Goal: Information Seeking & Learning: Learn about a topic

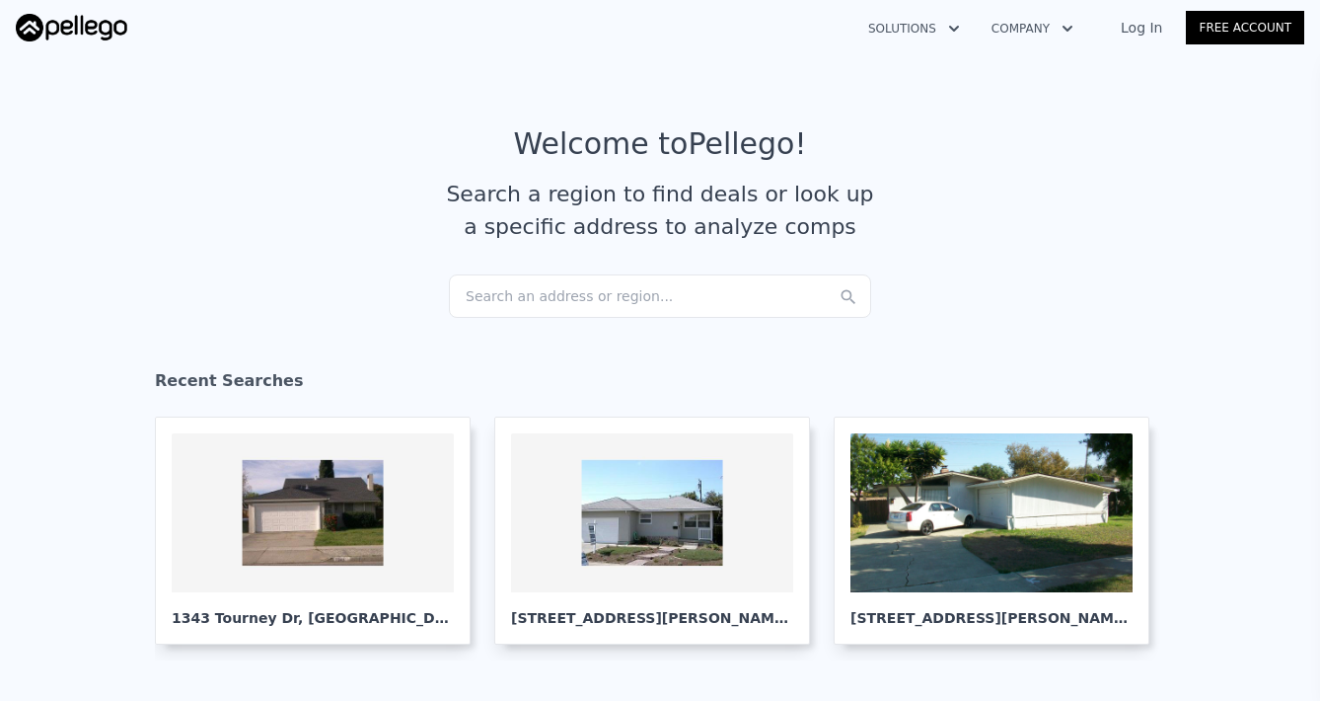
click at [580, 302] on div "Search an address or region..." at bounding box center [660, 295] width 422 height 43
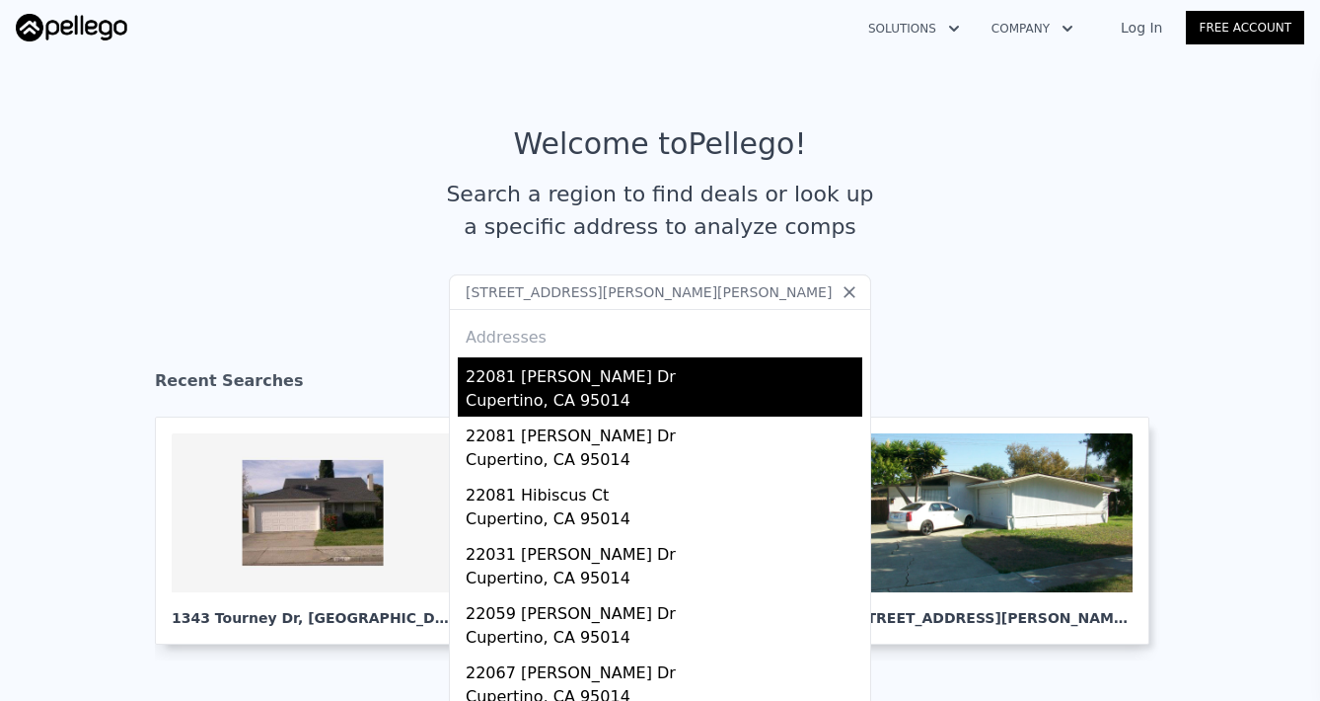
type input "[STREET_ADDRESS][PERSON_NAME][PERSON_NAME]"
click at [620, 369] on div "22081 [PERSON_NAME] Dr" at bounding box center [664, 373] width 397 height 32
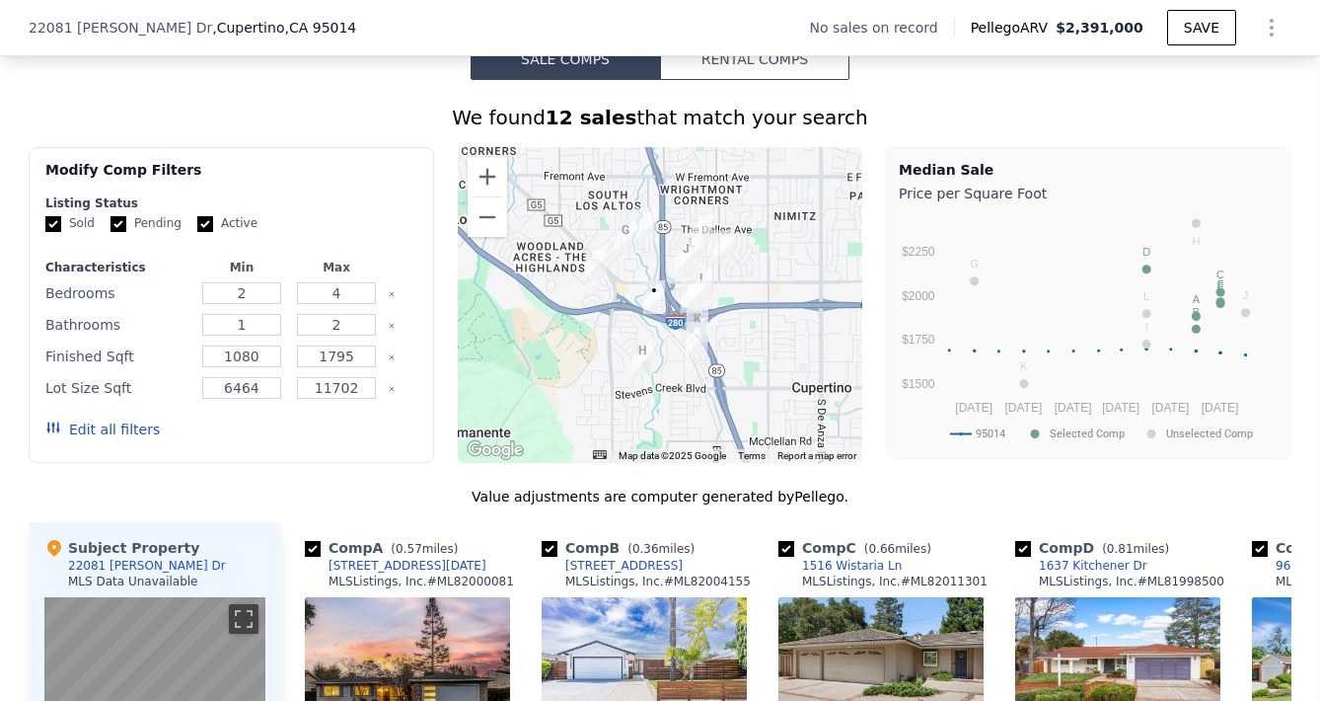
scroll to position [1461, 0]
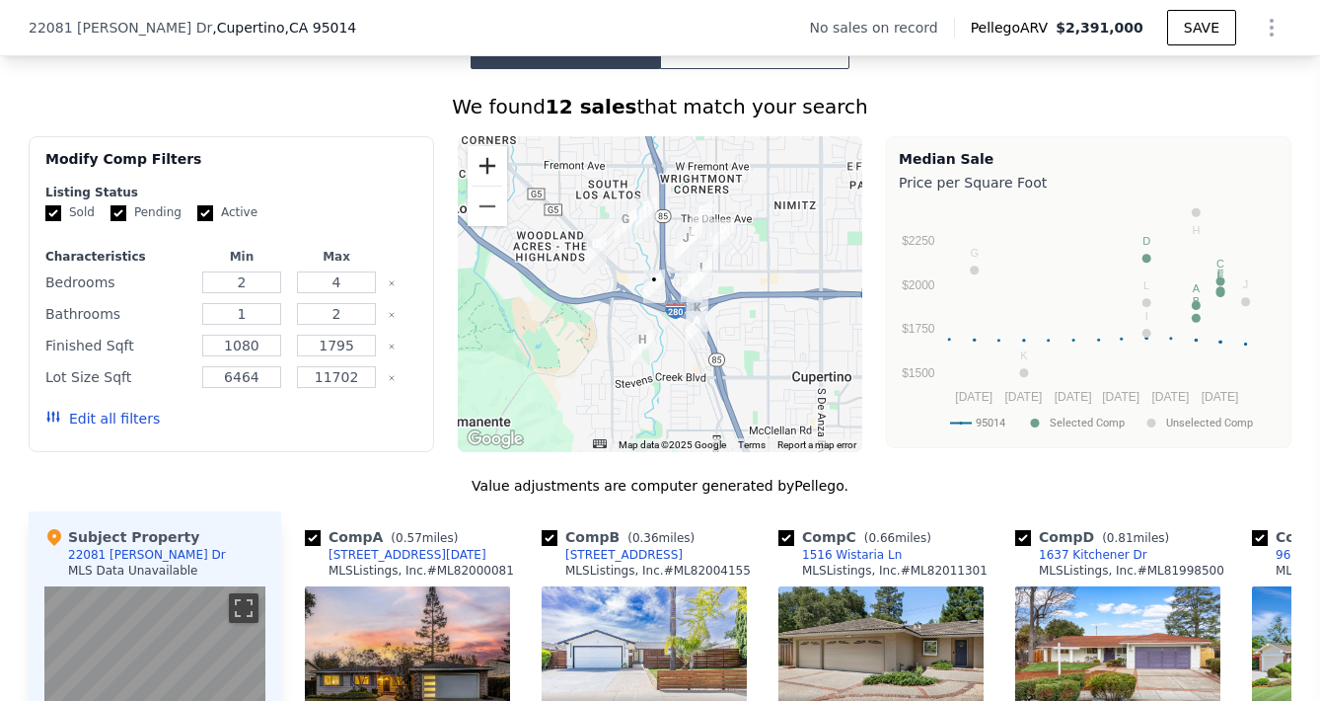
click at [488, 175] on button "Zoom in" at bounding box center [487, 165] width 39 height 39
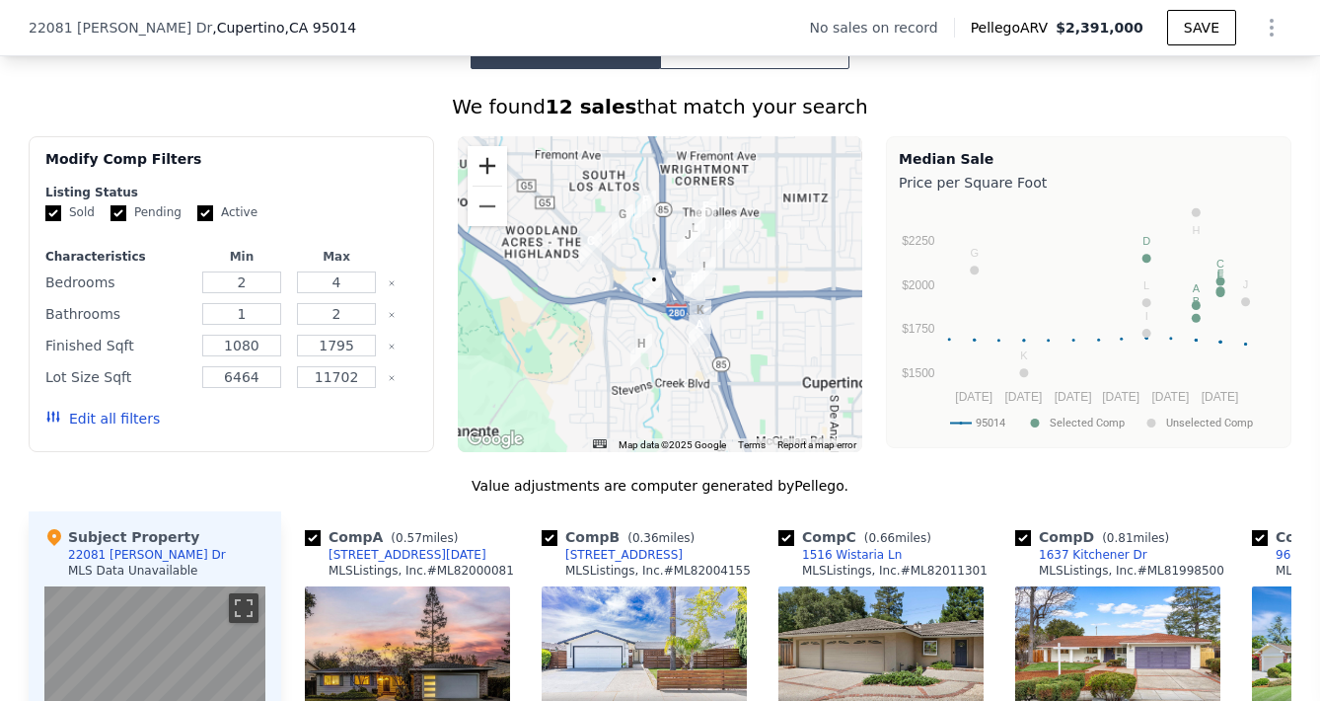
click at [488, 175] on button "Zoom in" at bounding box center [487, 165] width 39 height 39
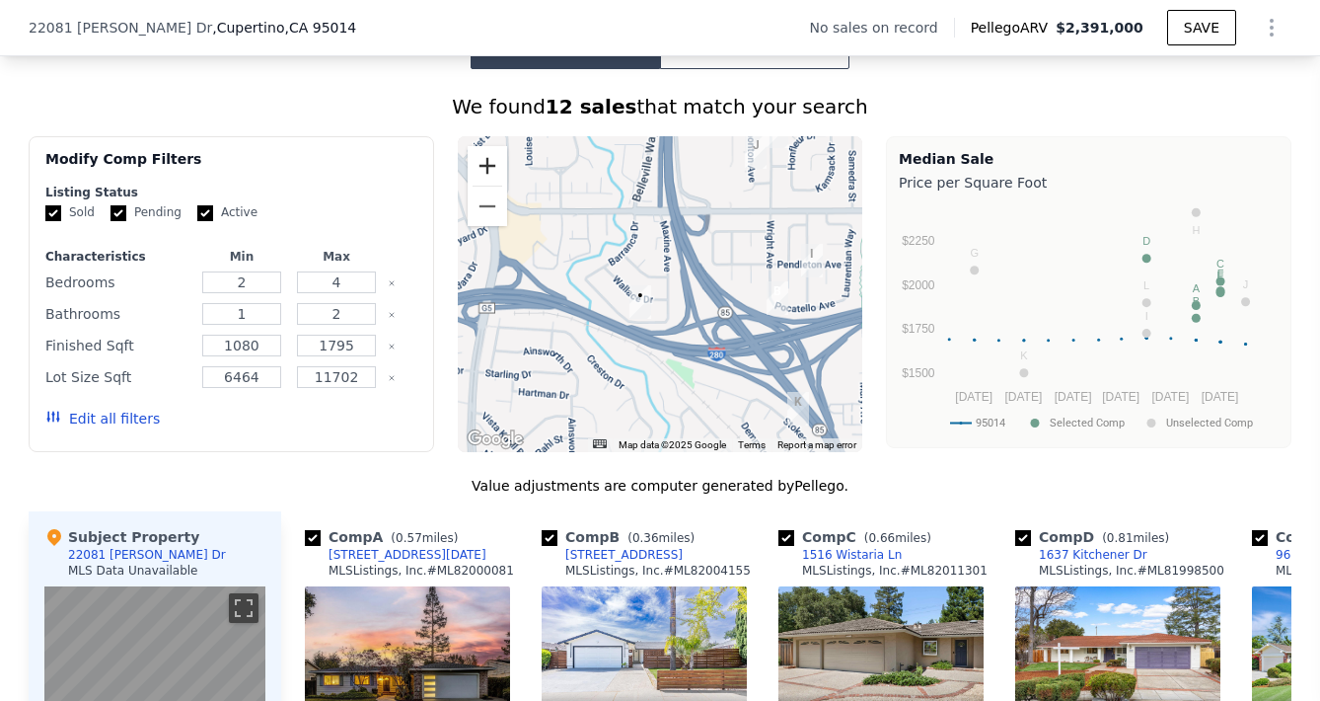
click at [488, 175] on button "Zoom in" at bounding box center [487, 165] width 39 height 39
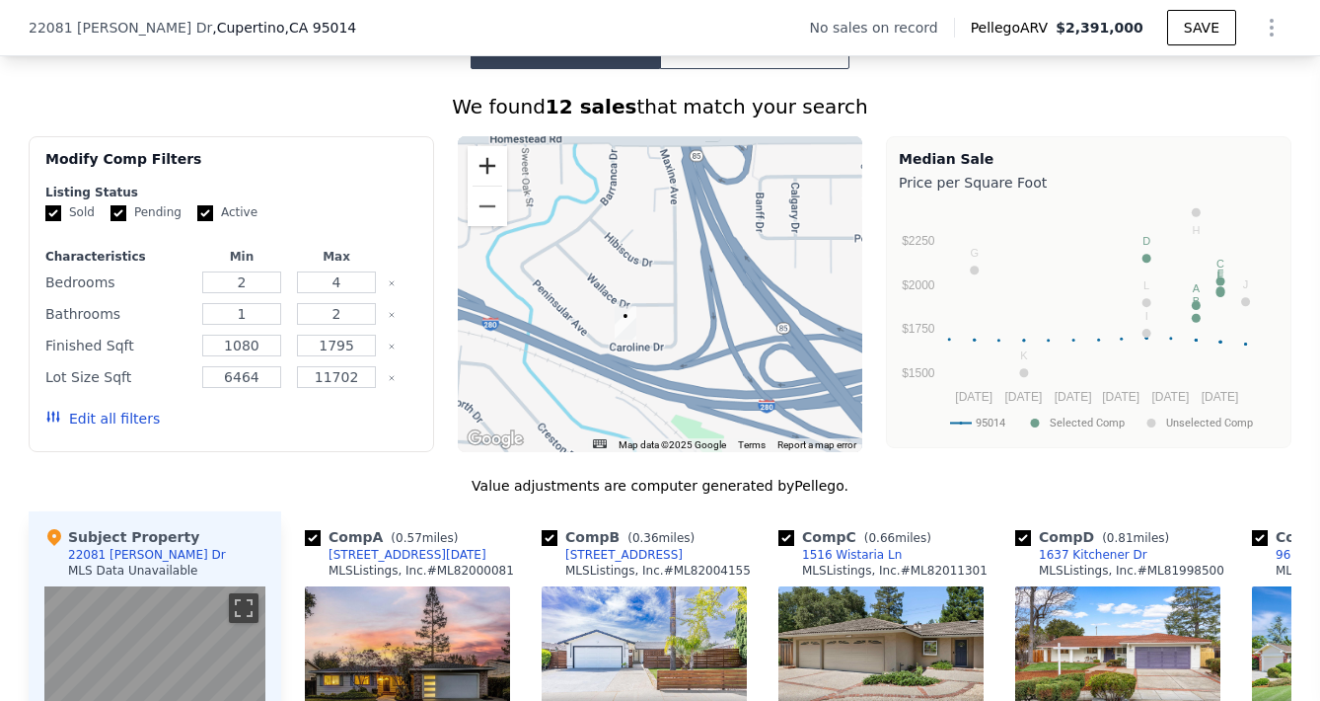
click at [488, 175] on button "Zoom in" at bounding box center [487, 165] width 39 height 39
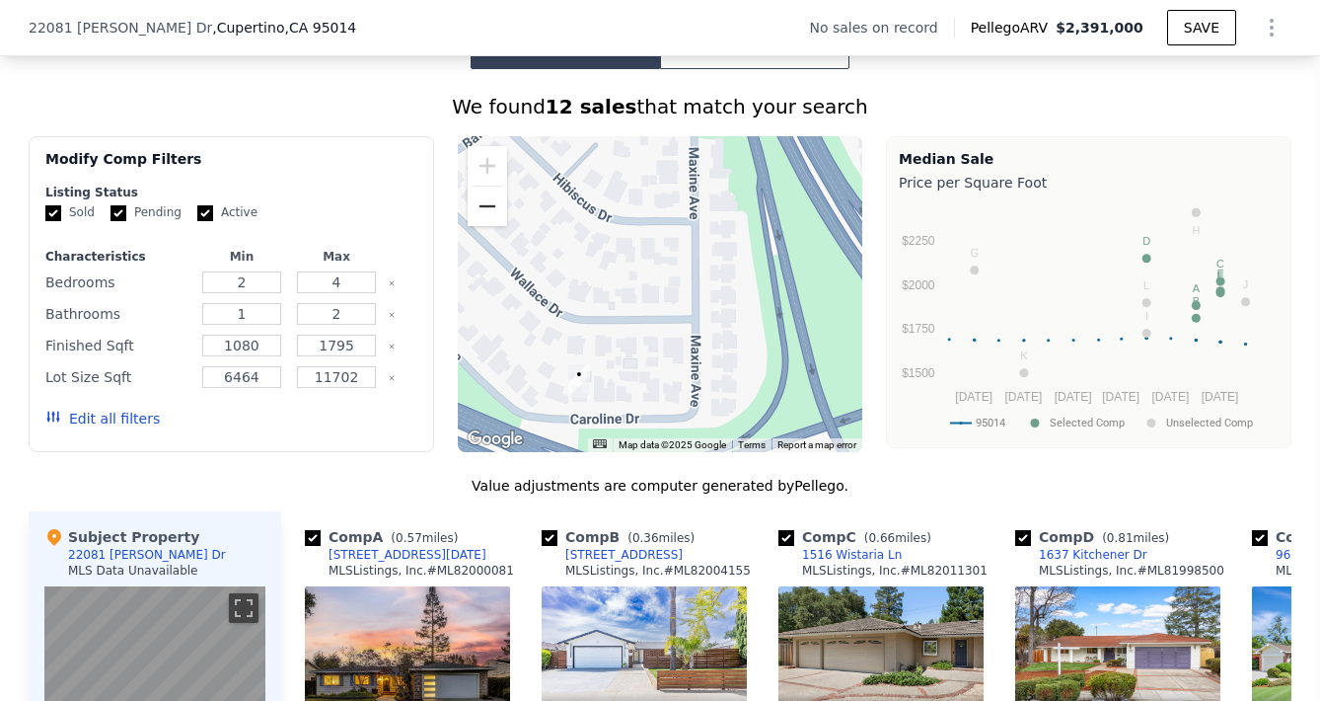
click at [484, 214] on button "Zoom out" at bounding box center [487, 206] width 39 height 39
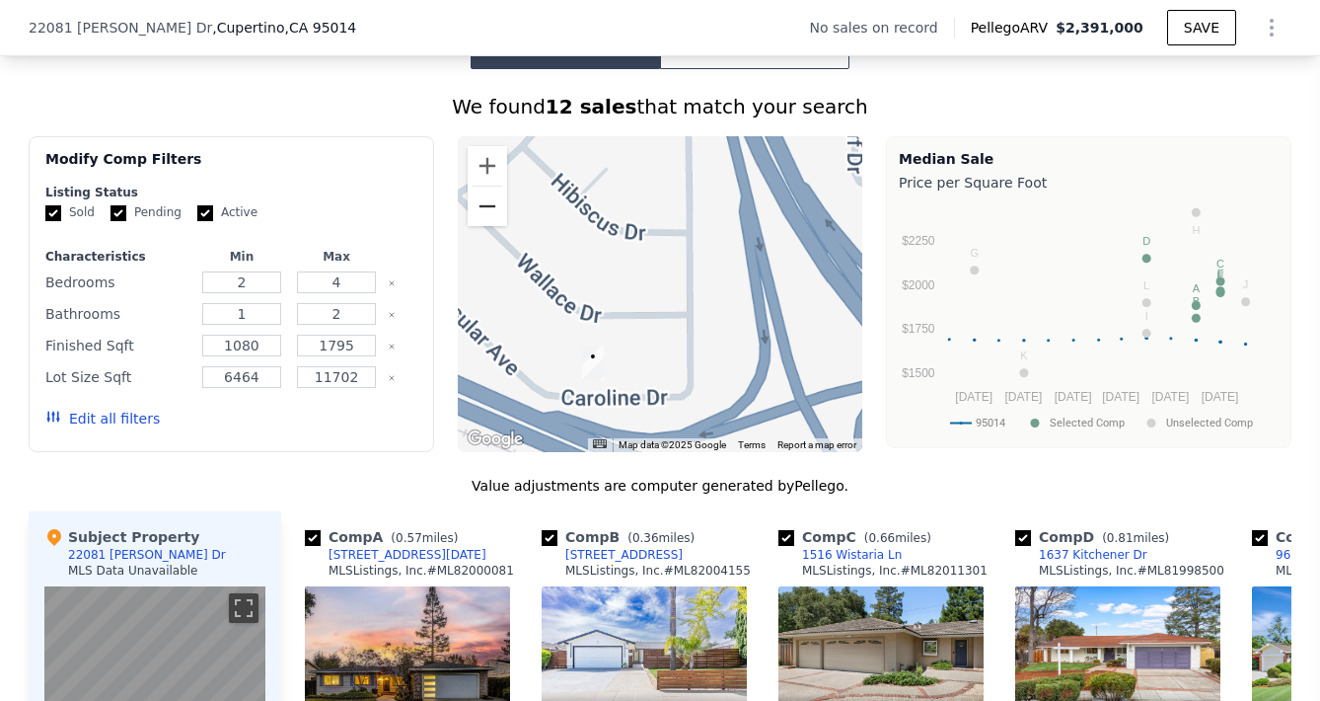
click at [484, 214] on button "Zoom out" at bounding box center [487, 206] width 39 height 39
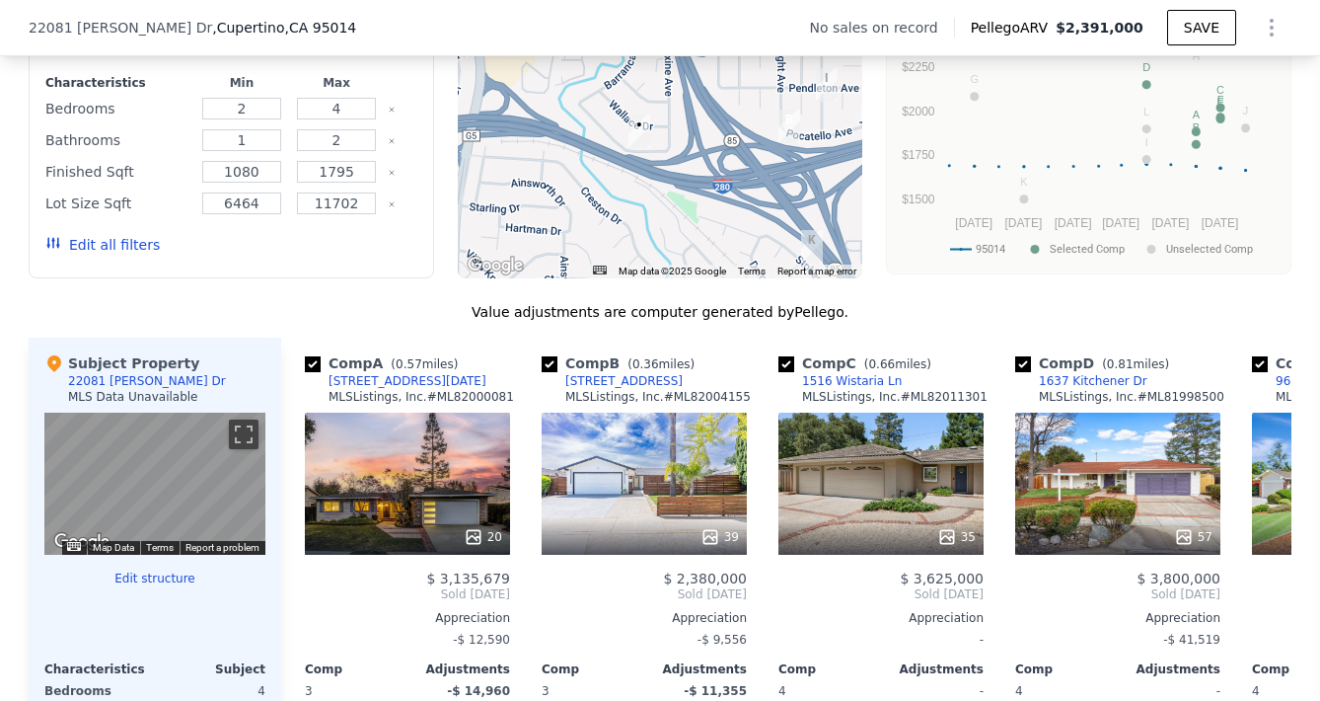
scroll to position [1642, 0]
